Goal: Information Seeking & Learning: Check status

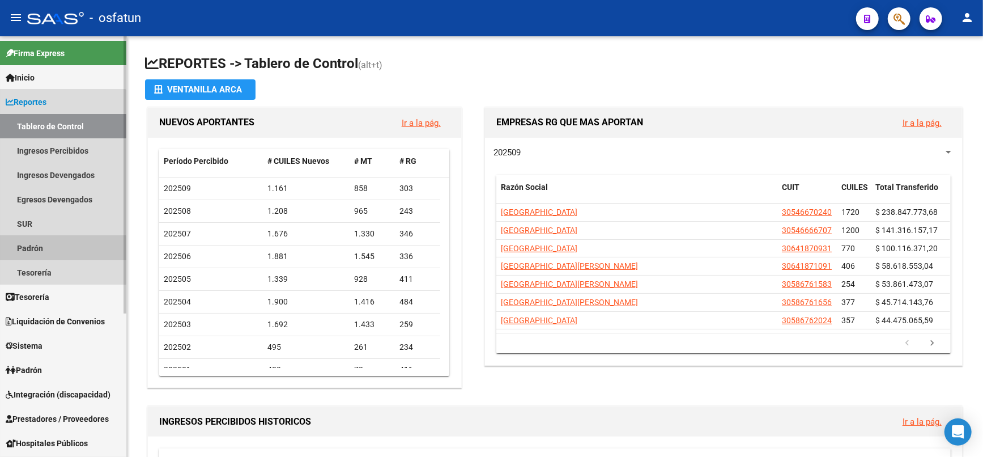
click at [35, 249] on link "Padrón" at bounding box center [63, 248] width 126 height 24
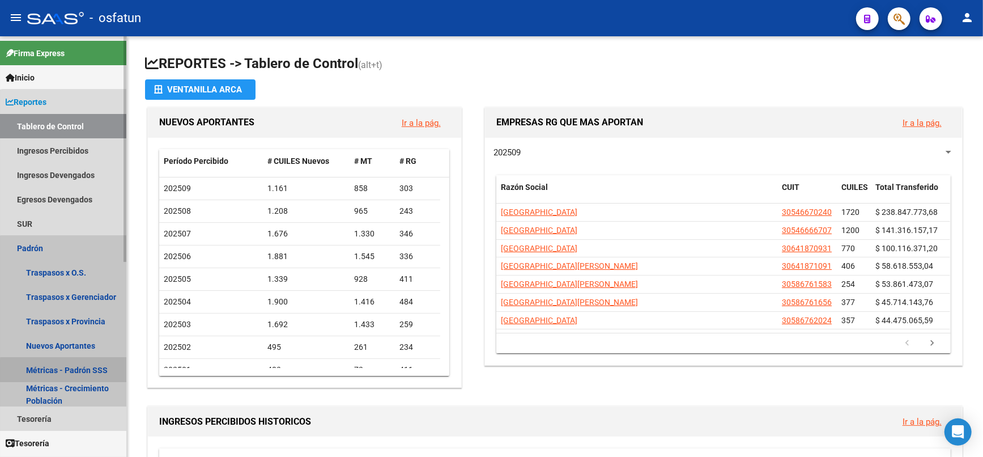
click at [72, 370] on link "Métricas - Padrón SSS" at bounding box center [63, 369] width 126 height 24
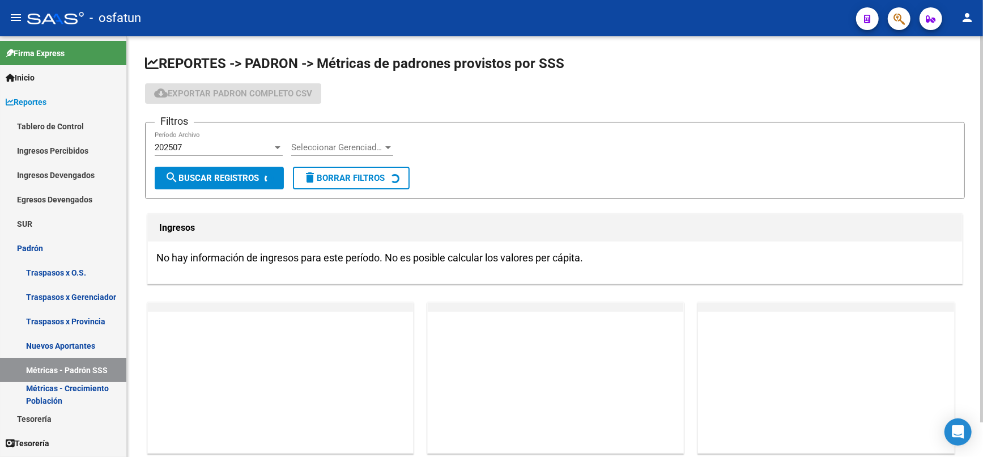
click at [376, 144] on span "Seleccionar Gerenciador" at bounding box center [337, 147] width 92 height 10
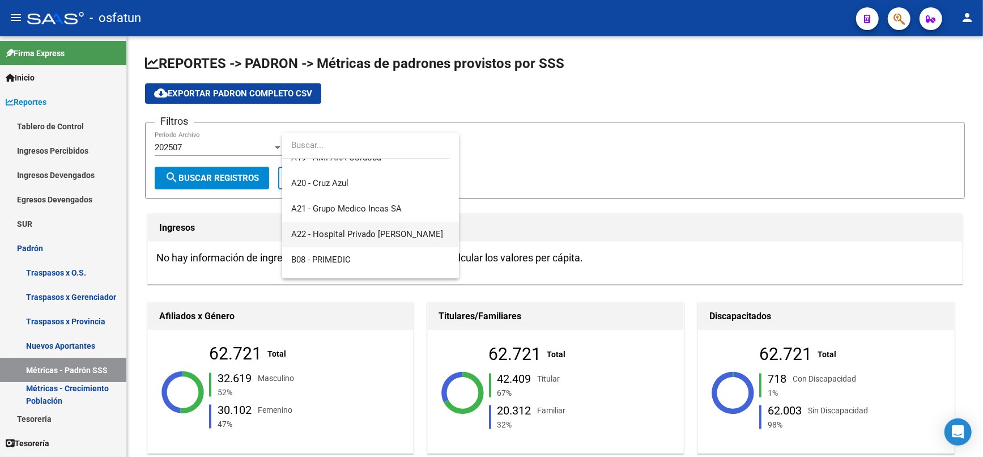
scroll to position [189, 0]
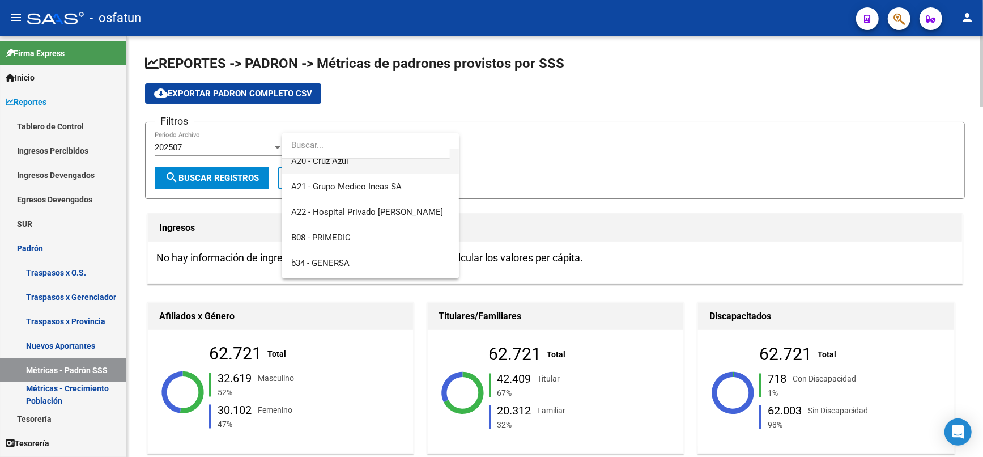
click at [349, 168] on span "A20 - Cruz Azul" at bounding box center [370, 160] width 159 height 25
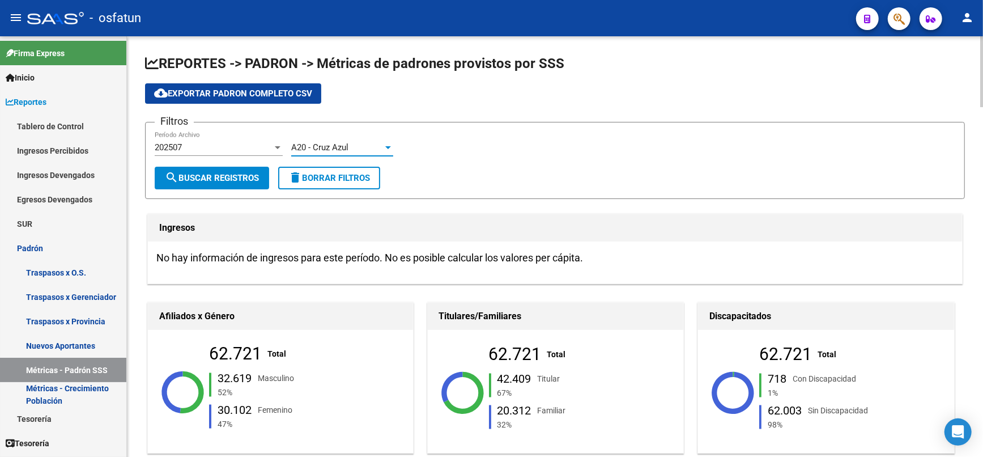
scroll to position [178, 0]
click at [234, 174] on span "search Buscar Registros" at bounding box center [212, 178] width 94 height 10
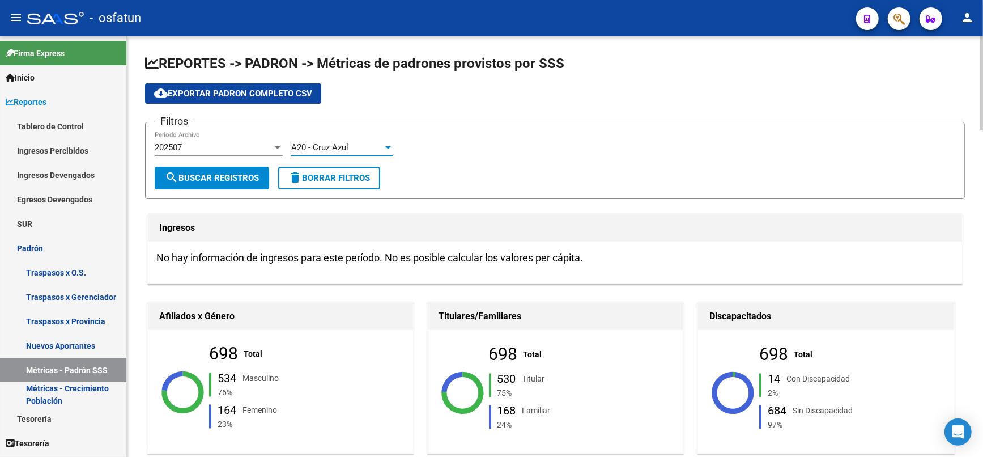
click at [386, 143] on div at bounding box center [388, 147] width 10 height 9
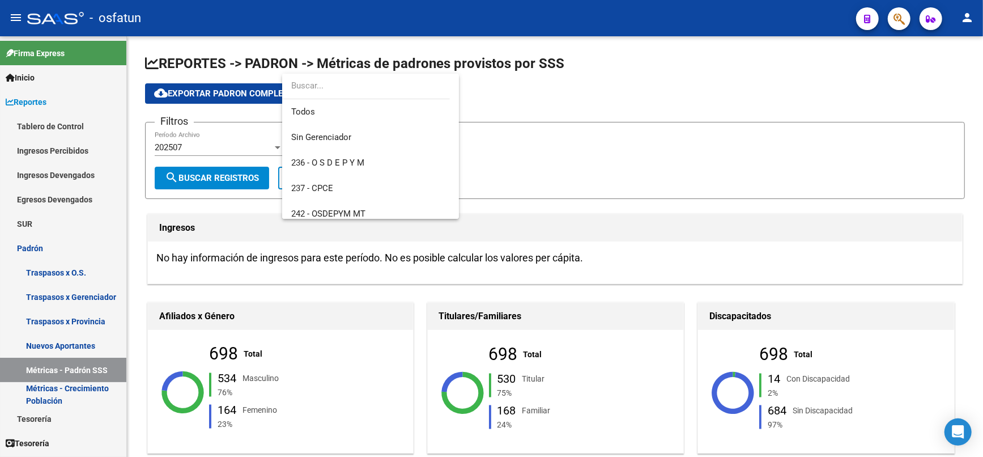
scroll to position [144, 0]
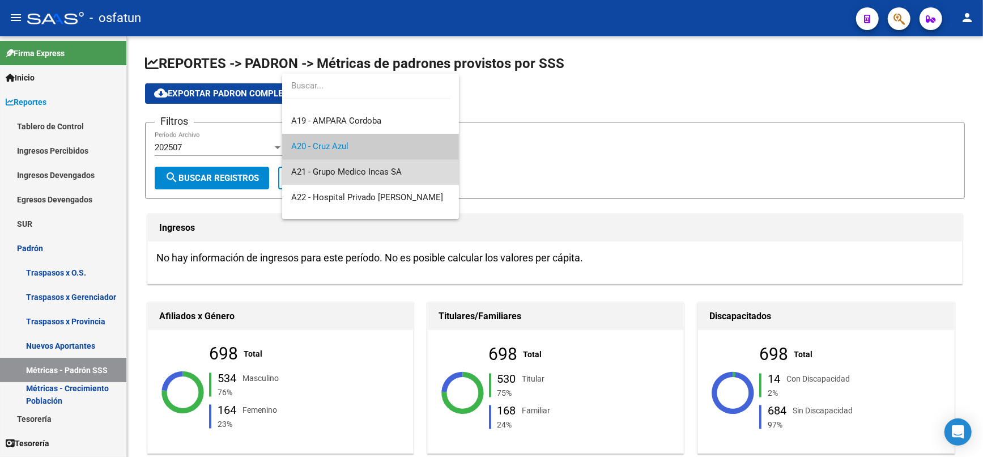
drag, startPoint x: 397, startPoint y: 181, endPoint x: 343, endPoint y: 188, distance: 53.7
click at [397, 180] on span "A21 - Grupo Medico Incas SA" at bounding box center [370, 171] width 159 height 25
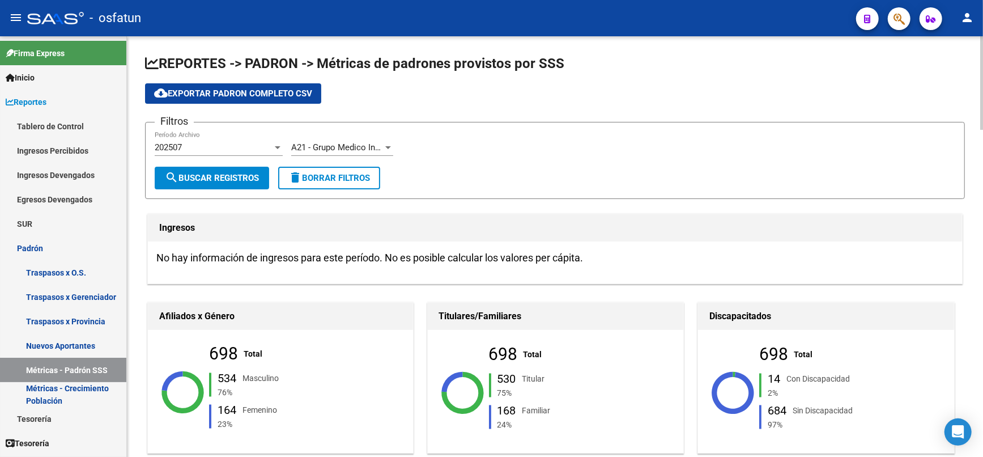
click at [238, 164] on div "202507 Período Archivo" at bounding box center [219, 148] width 128 height 35
click at [233, 174] on span "search Buscar Registros" at bounding box center [212, 178] width 94 height 10
click at [377, 144] on span "A21 - Grupo Medico Incas SA" at bounding box center [346, 147] width 110 height 10
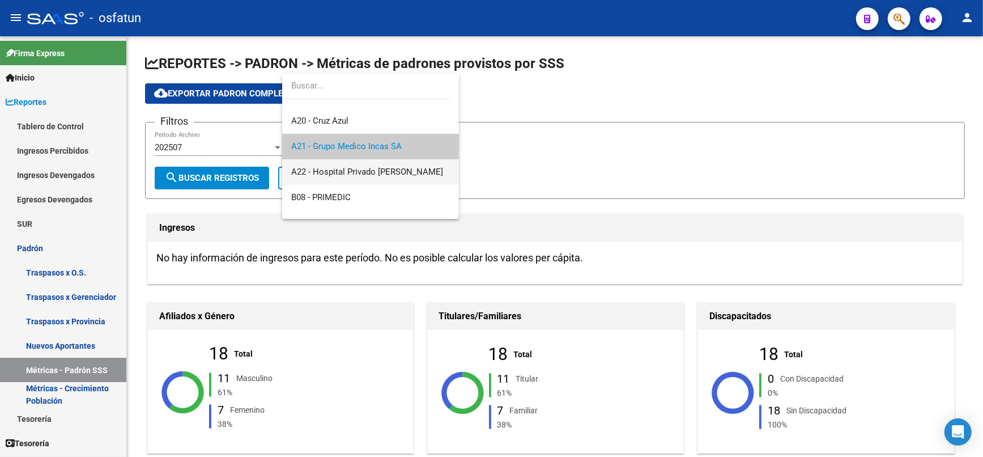
scroll to position [233, 0]
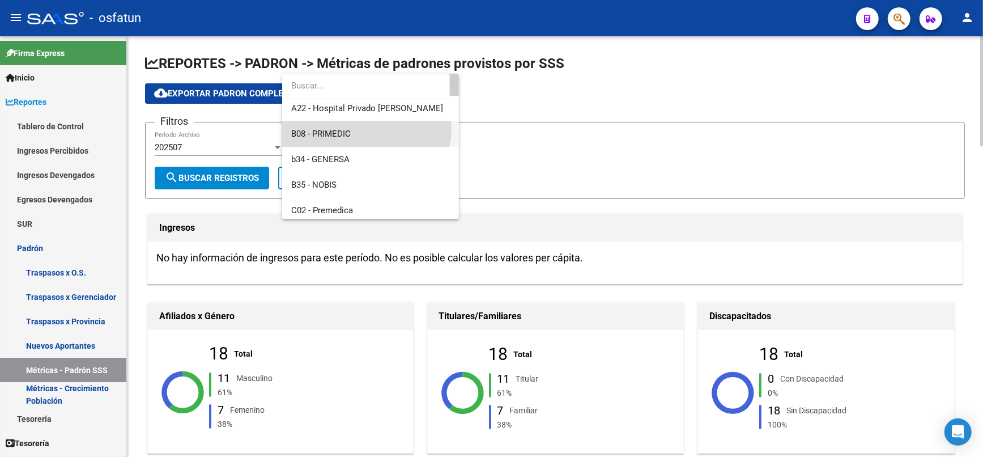
click at [358, 127] on span "B08 - PRIMEDIC" at bounding box center [370, 133] width 159 height 25
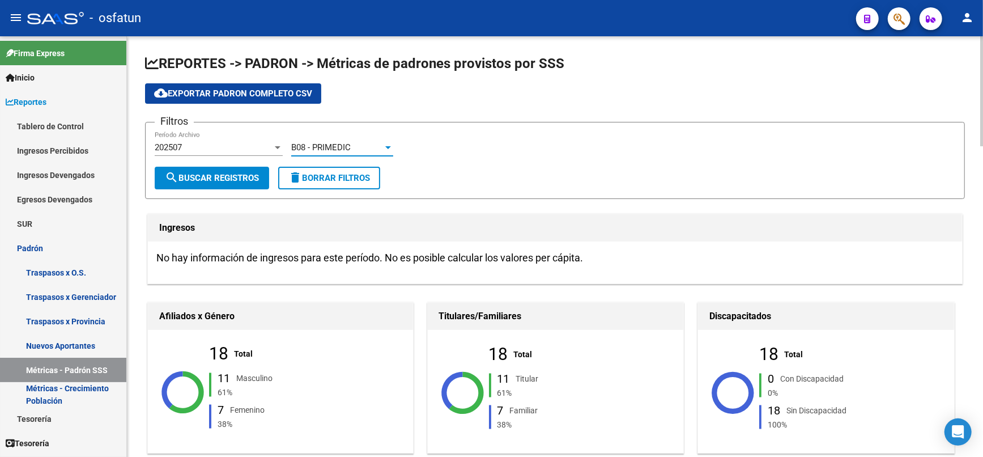
click at [211, 176] on span "search Buscar Registros" at bounding box center [212, 178] width 94 height 10
click at [382, 149] on div "B08 - PRIMEDIC" at bounding box center [337, 147] width 92 height 10
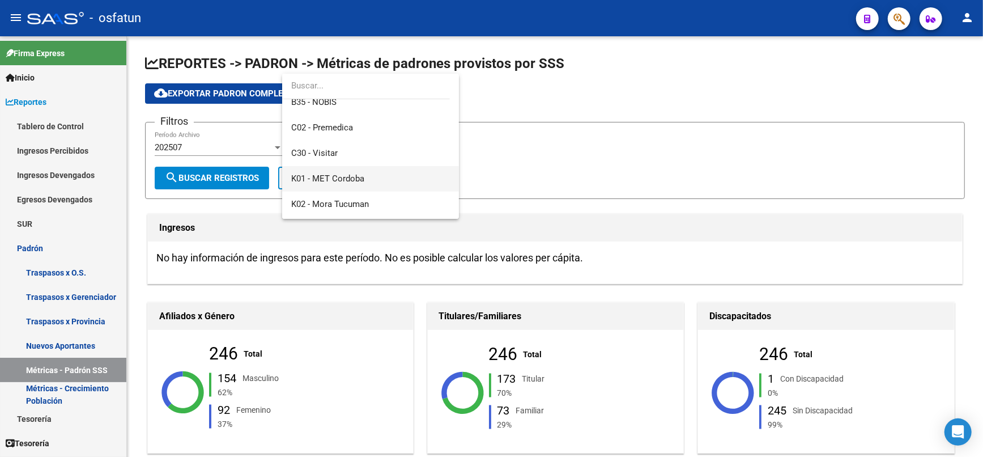
scroll to position [346, 0]
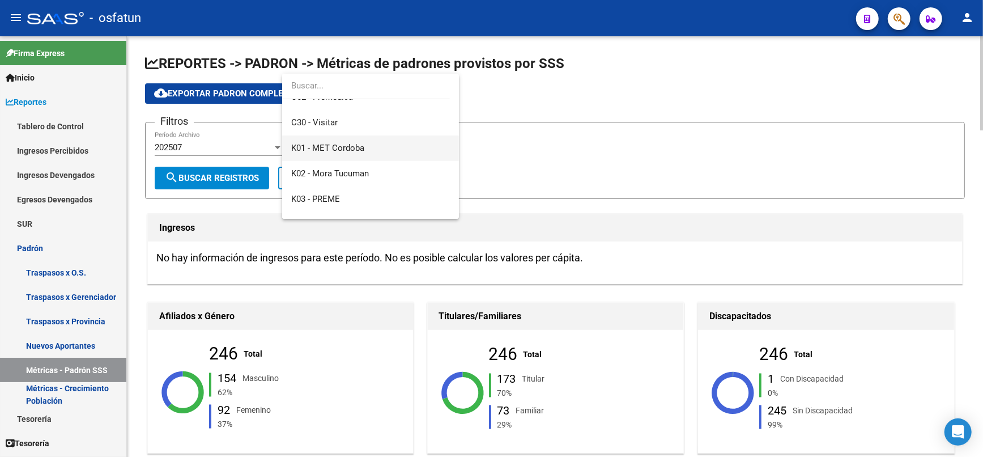
click at [365, 143] on span "K01 - MET Cordoba" at bounding box center [370, 147] width 159 height 25
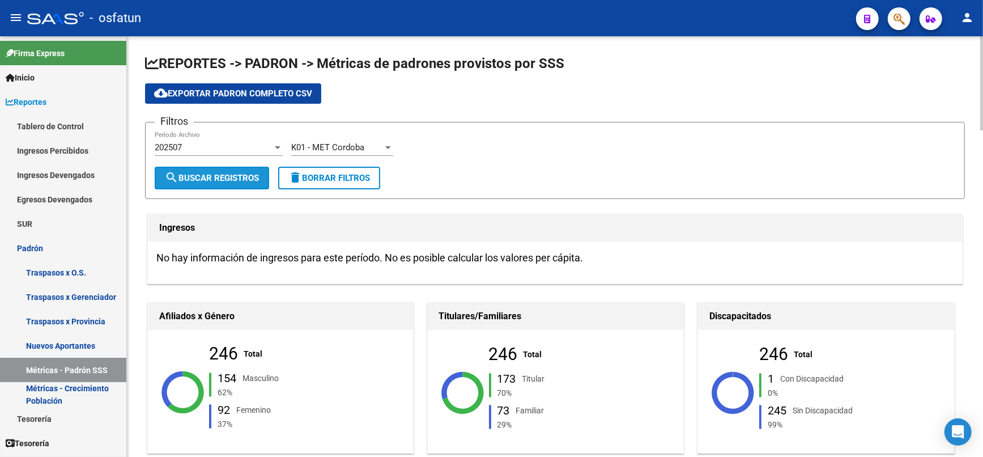
click at [227, 173] on span "search Buscar Registros" at bounding box center [212, 178] width 94 height 10
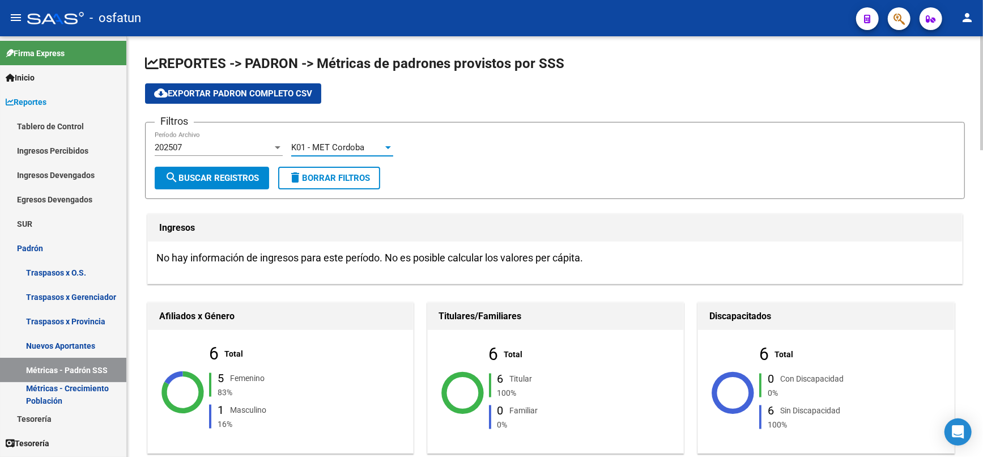
click at [381, 147] on div "K01 - MET Cordoba" at bounding box center [337, 147] width 92 height 10
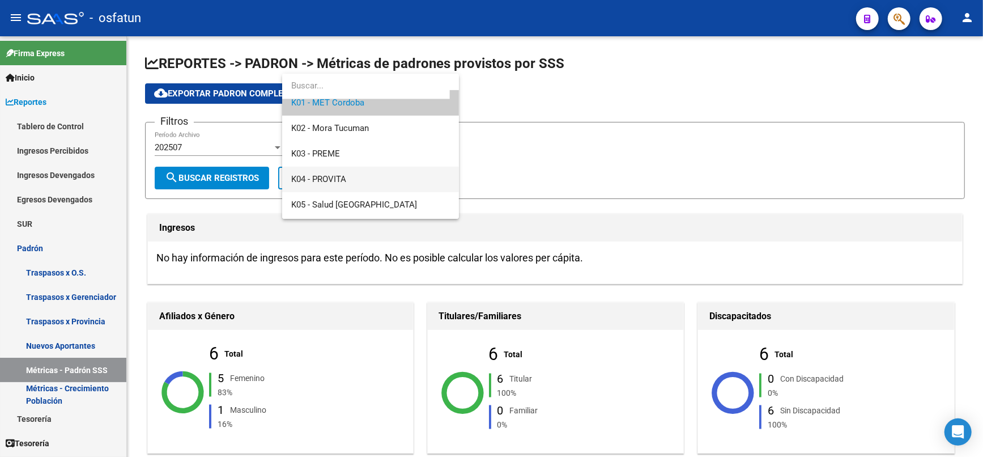
scroll to position [411, 0]
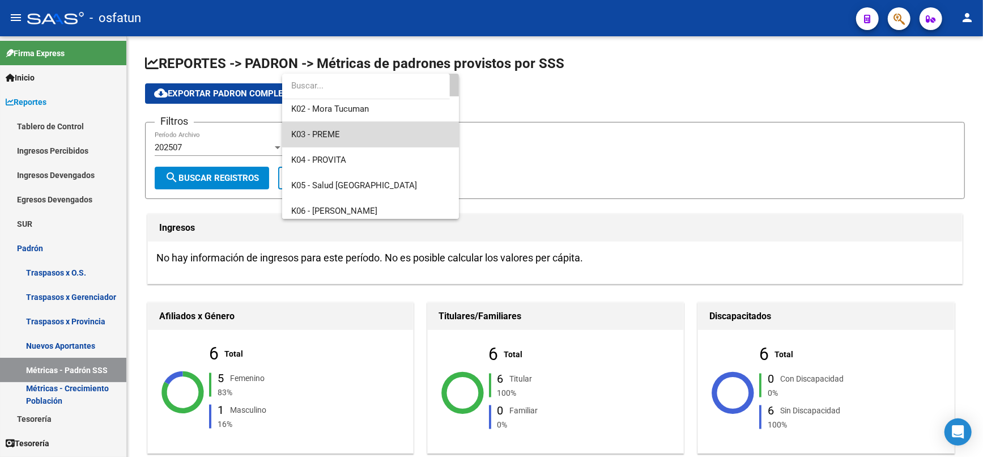
click at [377, 133] on span "K03 - PREME" at bounding box center [370, 134] width 159 height 25
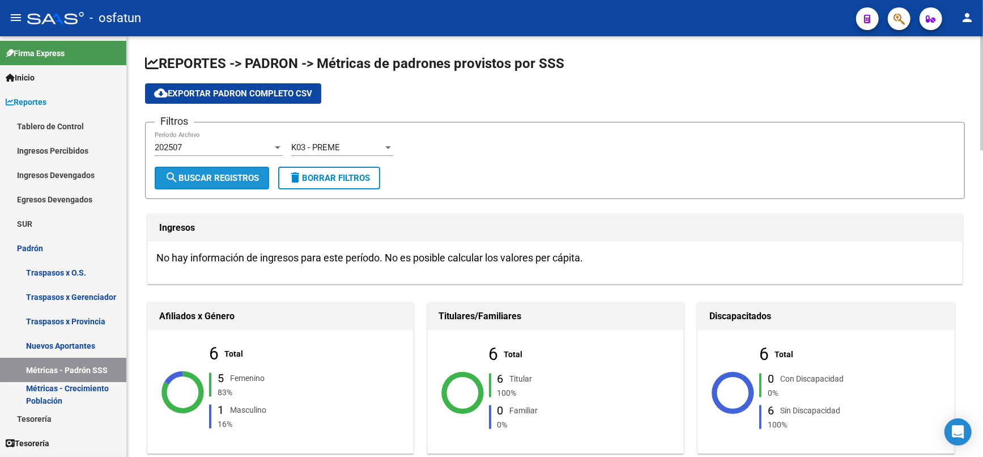
click at [236, 169] on button "search Buscar Registros" at bounding box center [212, 178] width 114 height 23
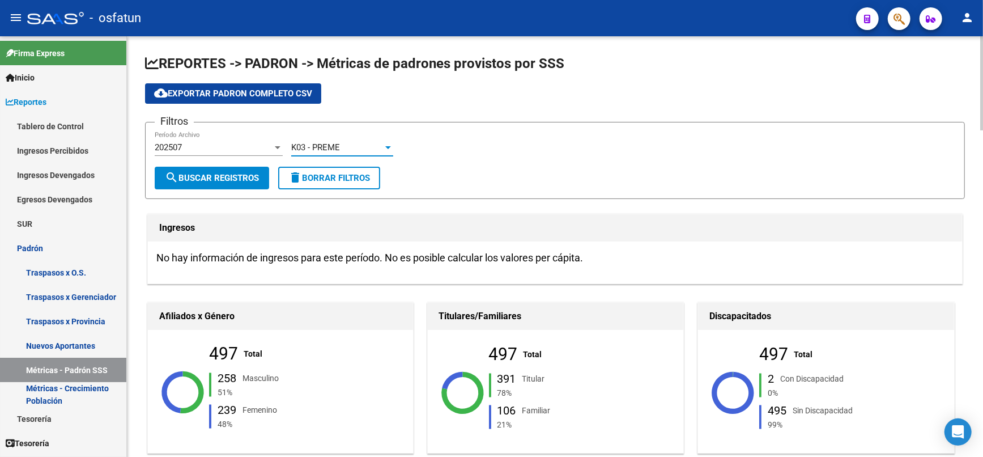
click at [379, 142] on div "K03 - PREME" at bounding box center [337, 147] width 92 height 10
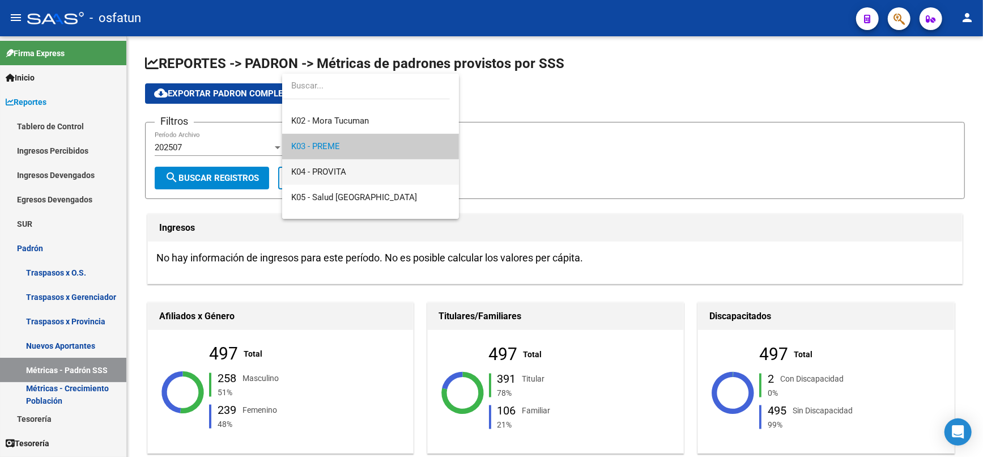
scroll to position [462, 0]
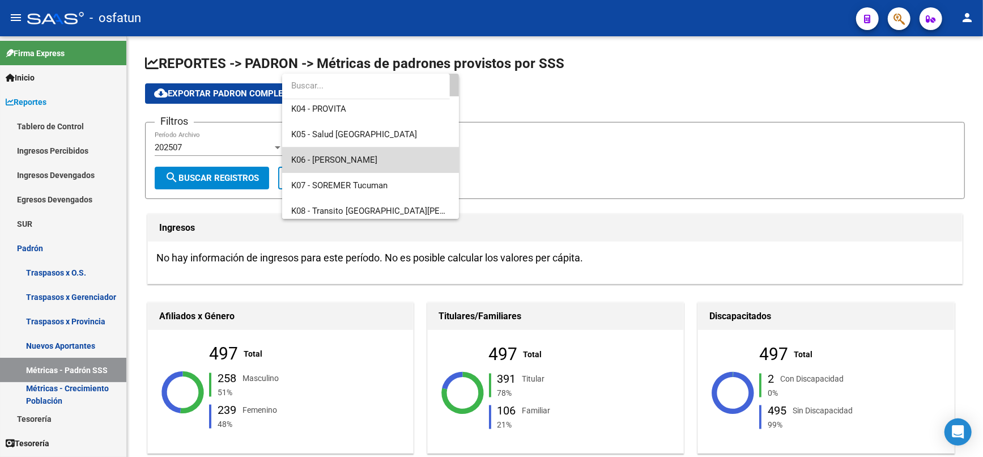
click at [372, 165] on span "K06 - [PERSON_NAME]" at bounding box center [370, 159] width 159 height 25
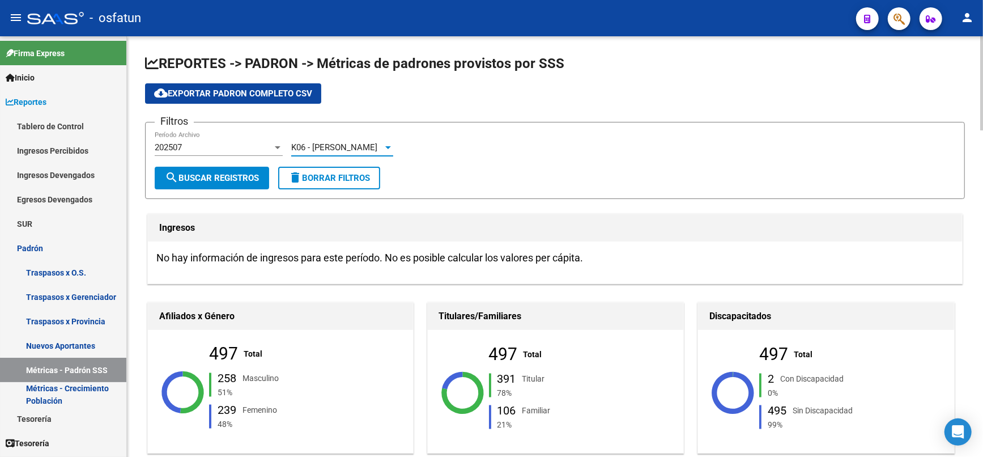
click at [255, 170] on button "search Buscar Registros" at bounding box center [212, 178] width 114 height 23
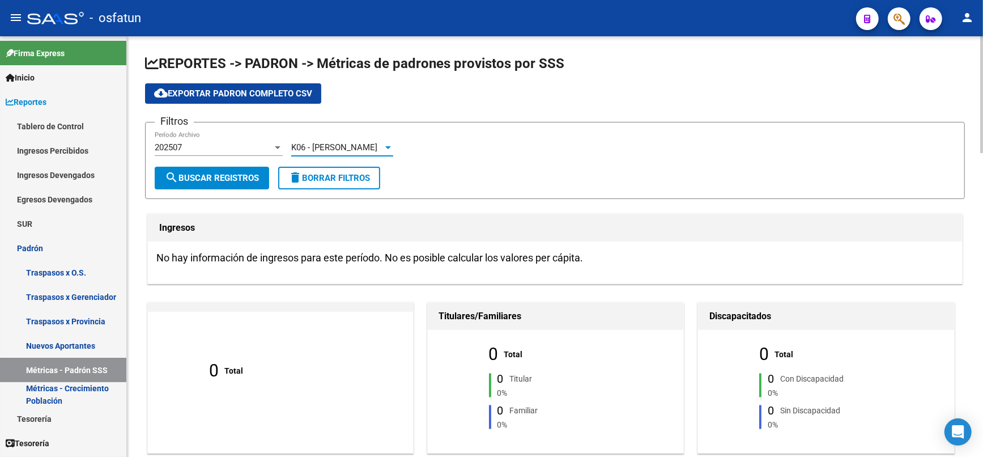
click at [384, 144] on div at bounding box center [388, 147] width 10 height 9
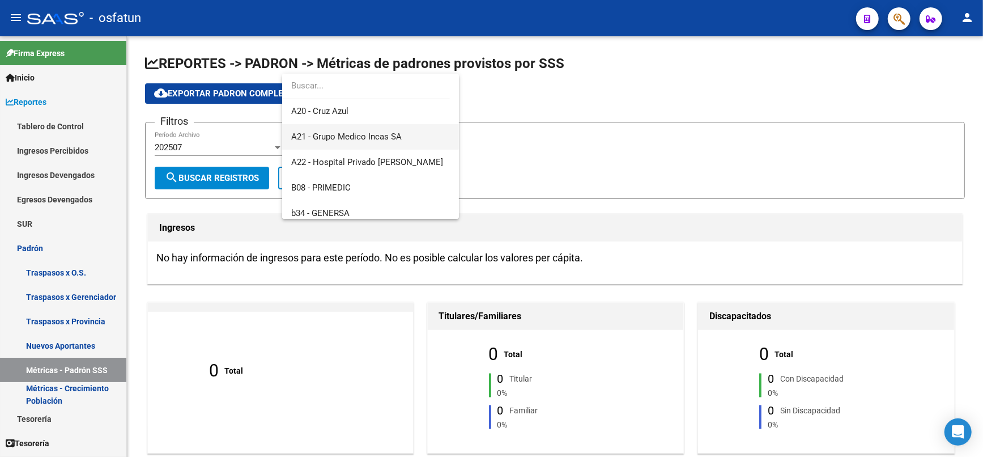
scroll to position [0, 0]
click at [588, 144] on div at bounding box center [491, 228] width 983 height 457
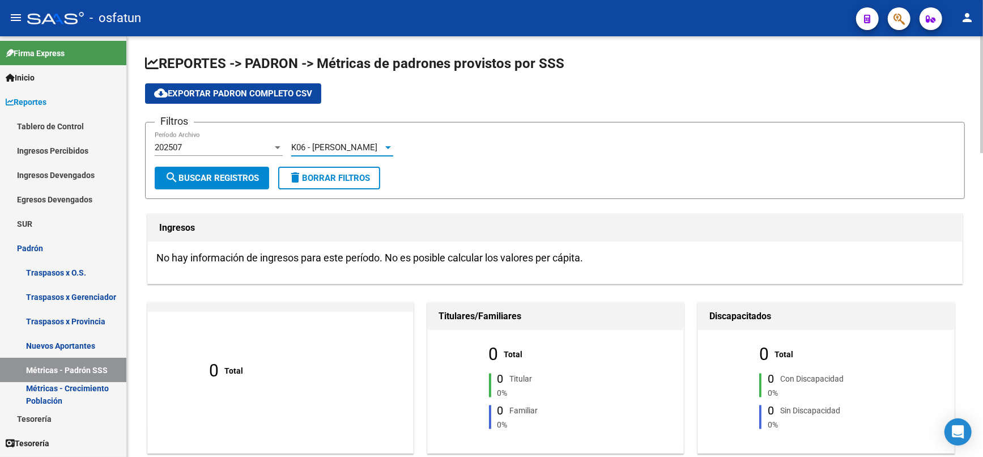
click at [386, 147] on div at bounding box center [388, 147] width 6 height 3
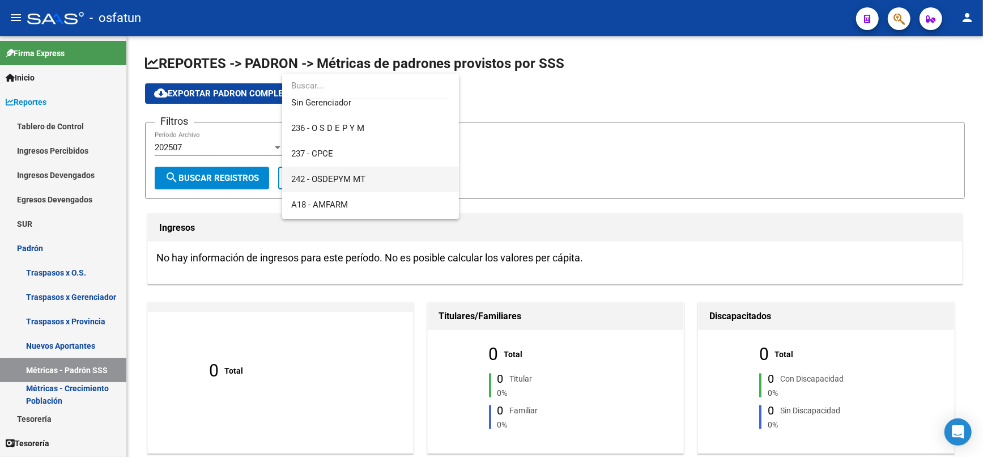
scroll to position [97, 0]
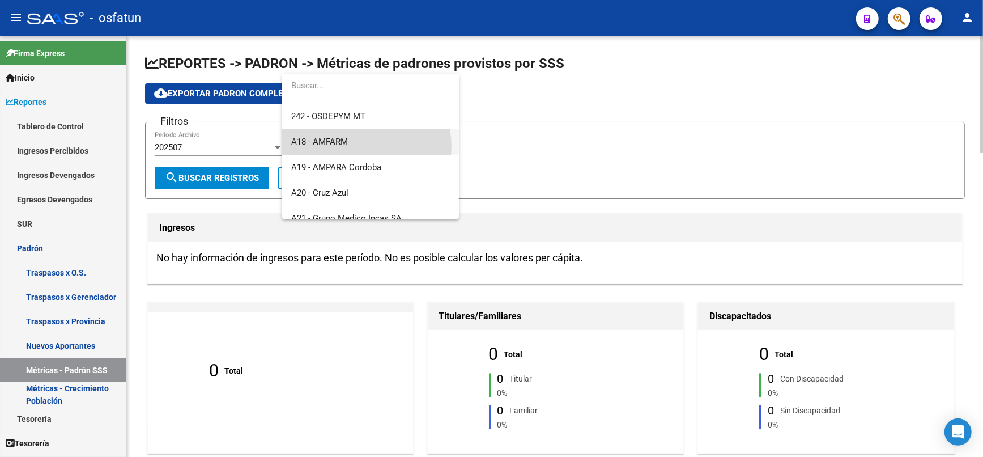
click at [365, 146] on span "A18 - AMFARM" at bounding box center [370, 141] width 159 height 25
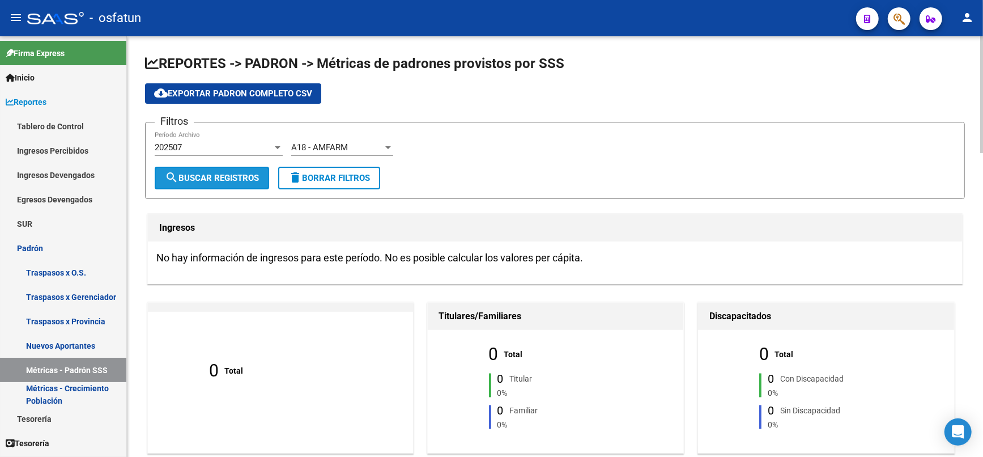
click at [226, 173] on span "search Buscar Registros" at bounding box center [212, 178] width 94 height 10
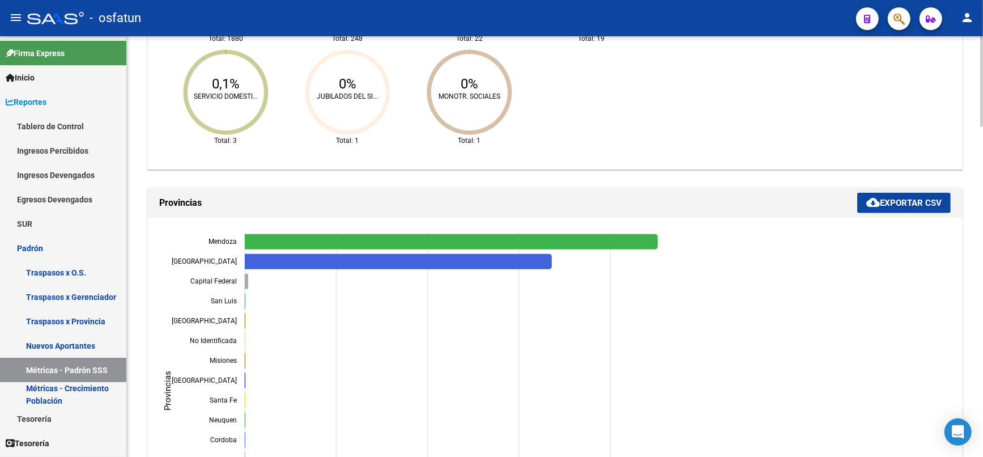
scroll to position [944, 0]
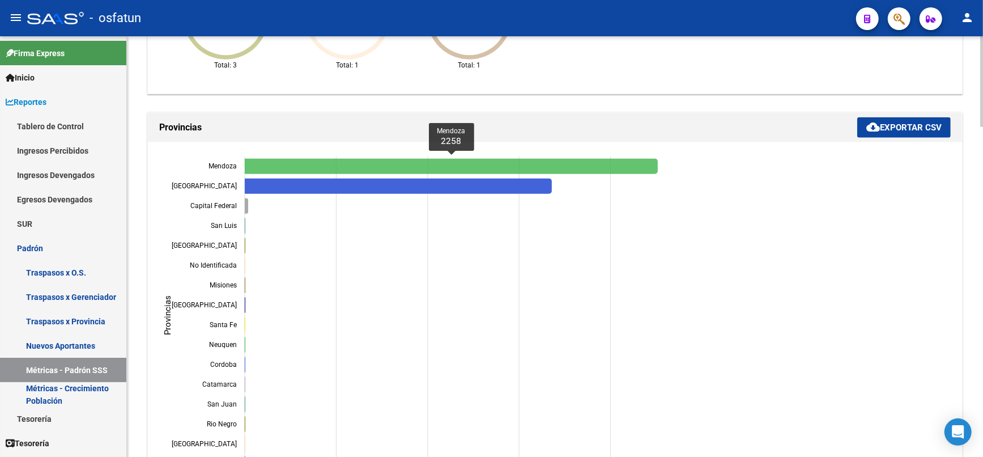
click at [291, 163] on icon "Mendoza 2258" at bounding box center [451, 166] width 413 height 15
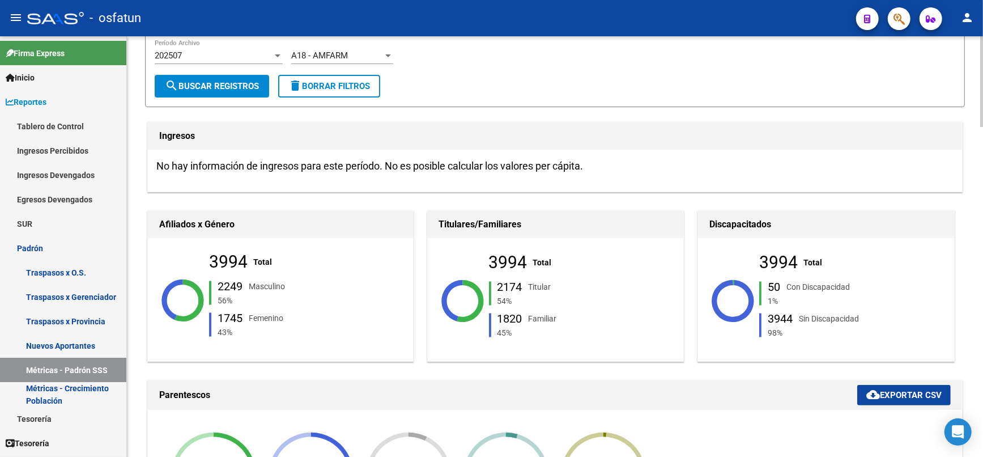
scroll to position [78, 0]
